Goal: Task Accomplishment & Management: Manage account settings

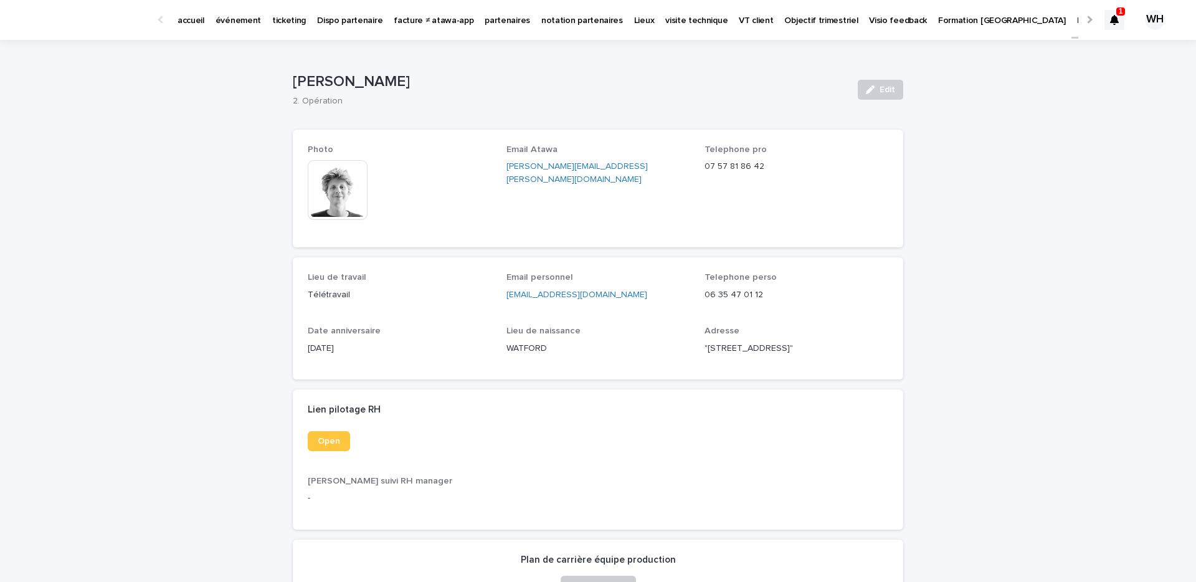
click at [228, 18] on p "événement" at bounding box center [238, 13] width 45 height 26
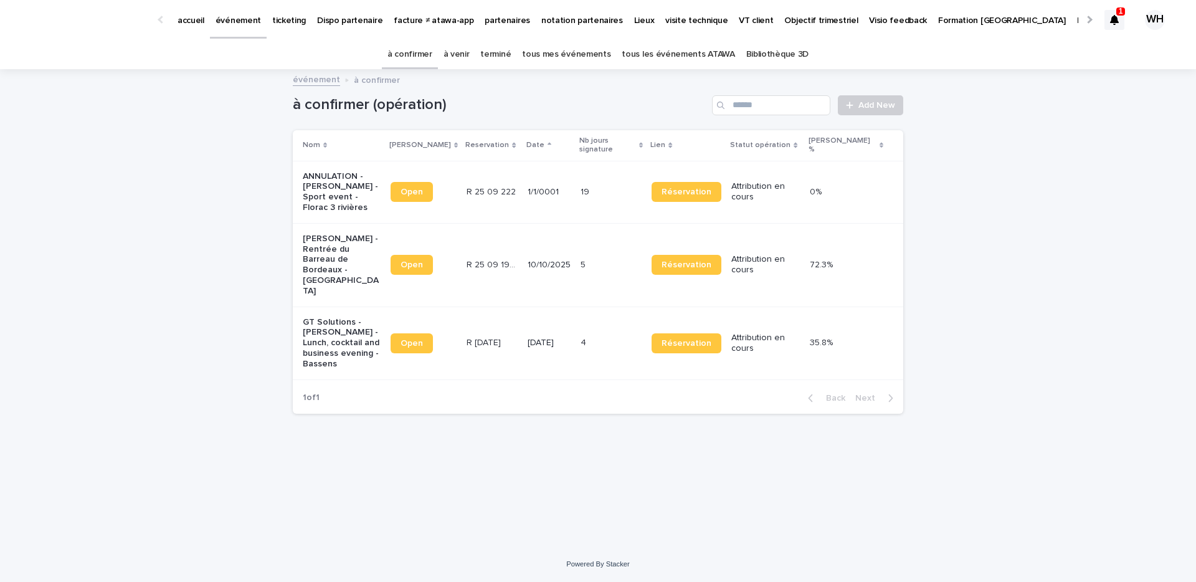
click at [1117, 19] on icon at bounding box center [1114, 20] width 9 height 10
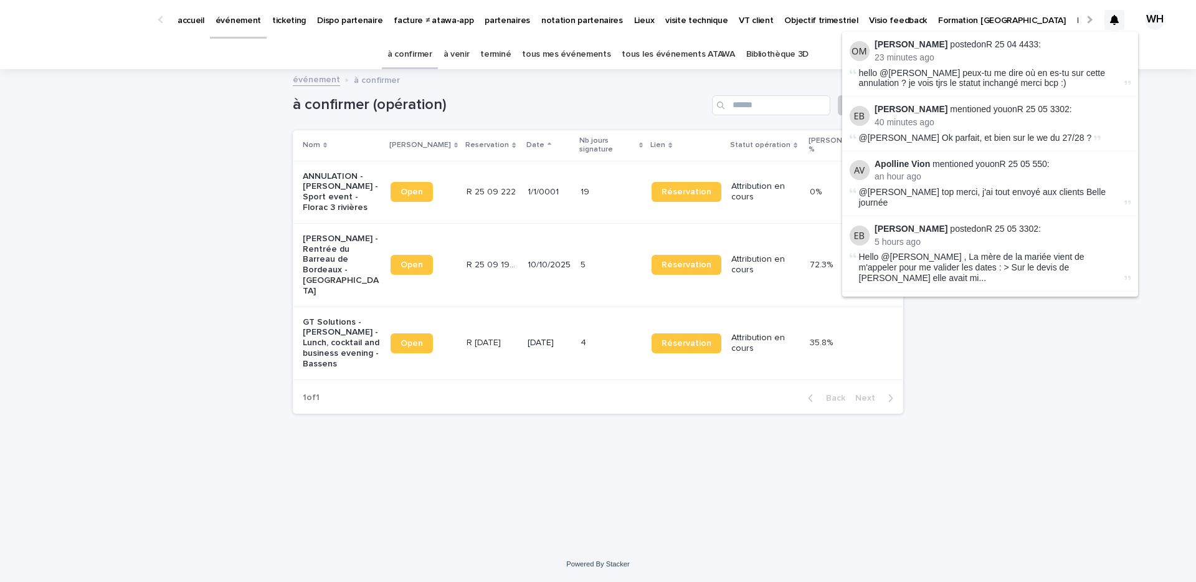
click at [1033, 102] on li "[PERSON_NAME] mentioned you on R 25 05 3302 : 40 minutes ago @[PERSON_NAME] Ok …" at bounding box center [990, 124] width 296 height 54
click at [1033, 110] on link "R 25 05 3302" at bounding box center [1043, 109] width 52 height 10
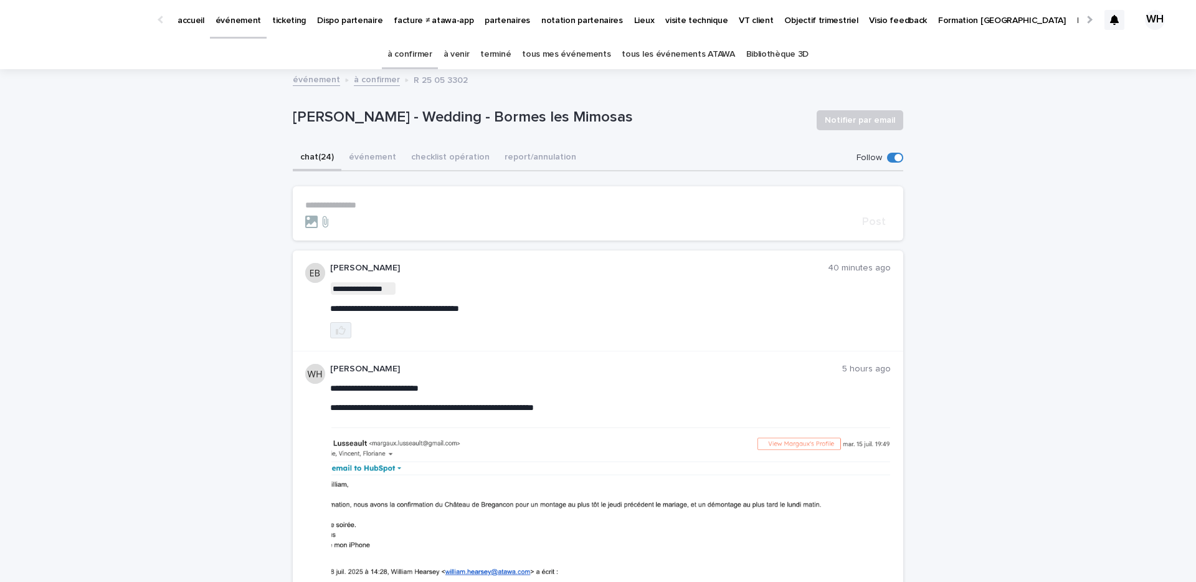
click at [342, 333] on icon "button" at bounding box center [341, 330] width 10 height 10
click at [1116, 19] on icon at bounding box center [1114, 20] width 9 height 10
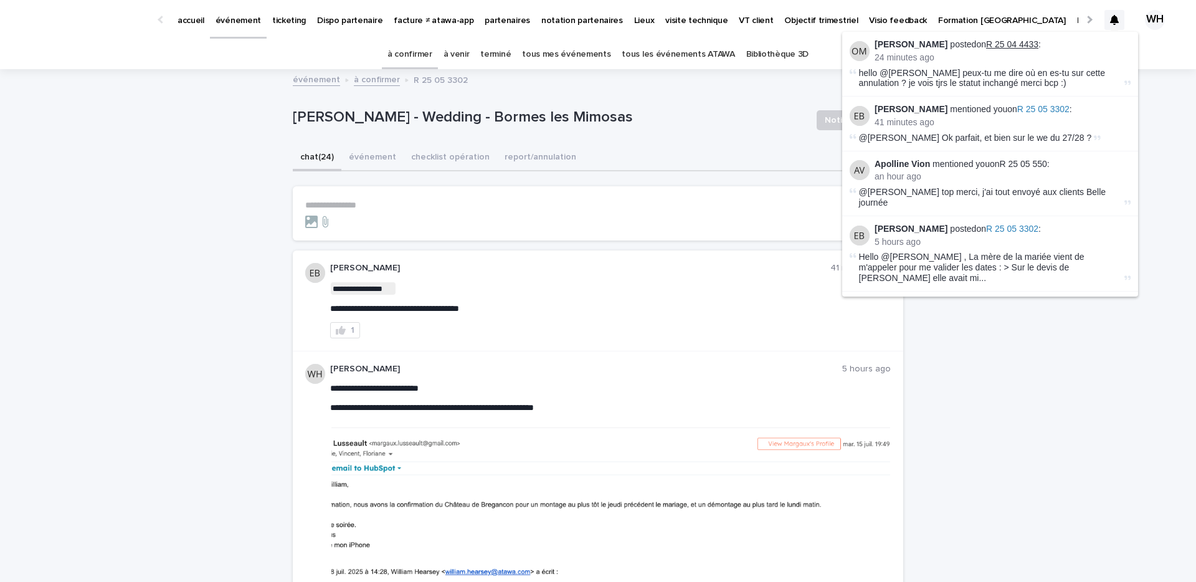
click at [1028, 39] on link "R 25 04 4433" at bounding box center [1012, 44] width 52 height 10
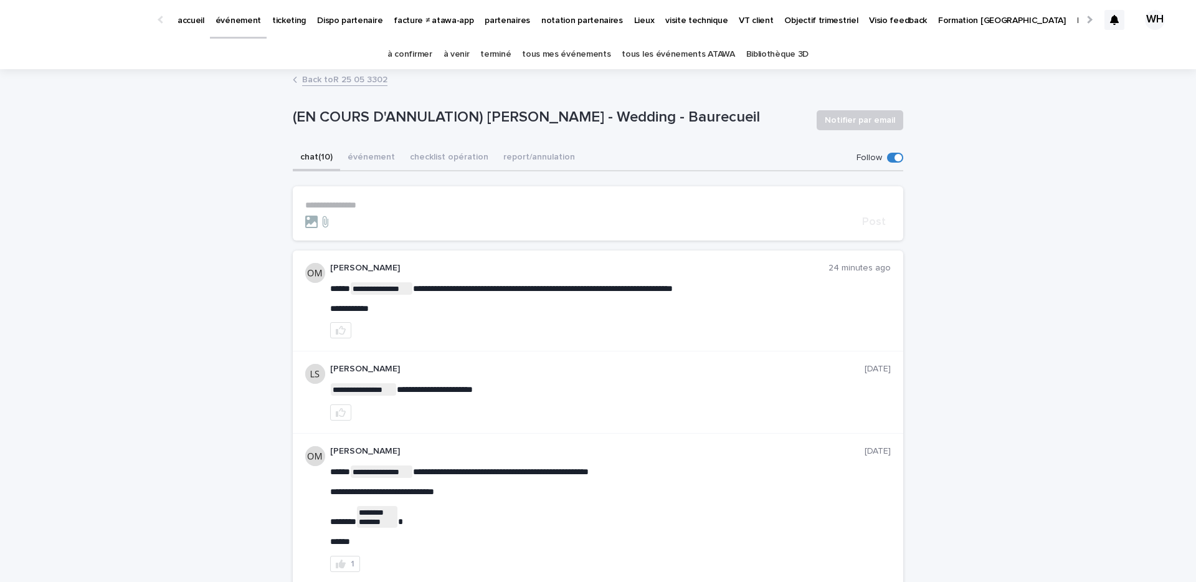
click at [243, 21] on p "événement" at bounding box center [238, 13] width 45 height 26
